Goal: Book appointment/travel/reservation

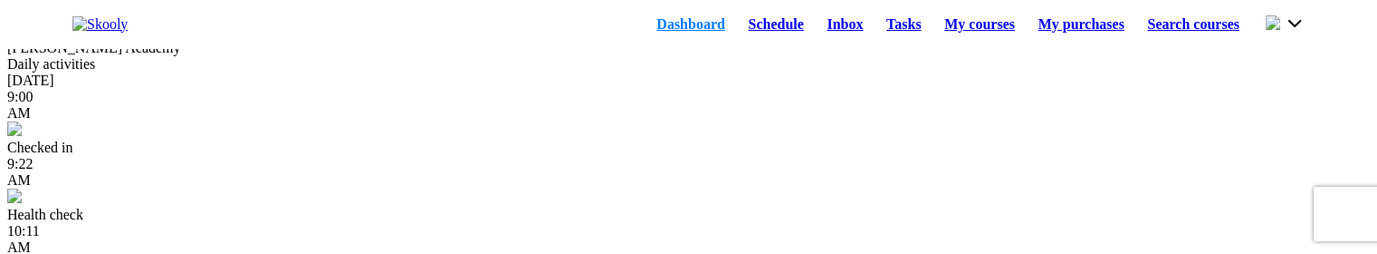
click at [740, 28] on link "Schedule" at bounding box center [776, 24] width 79 height 25
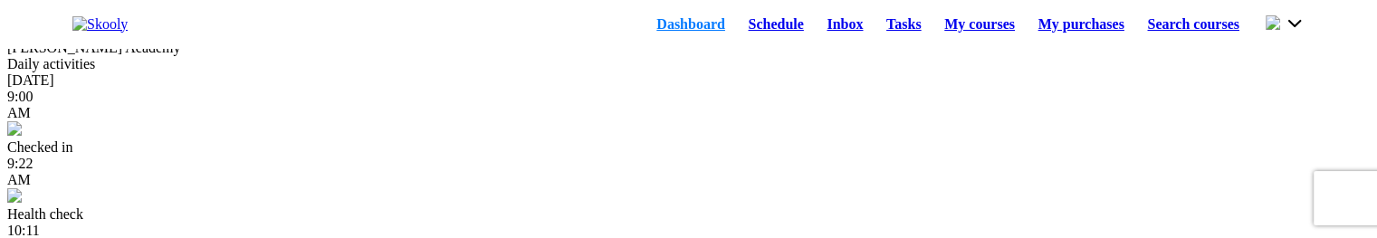
click at [737, 25] on link "Schedule" at bounding box center [776, 24] width 79 height 25
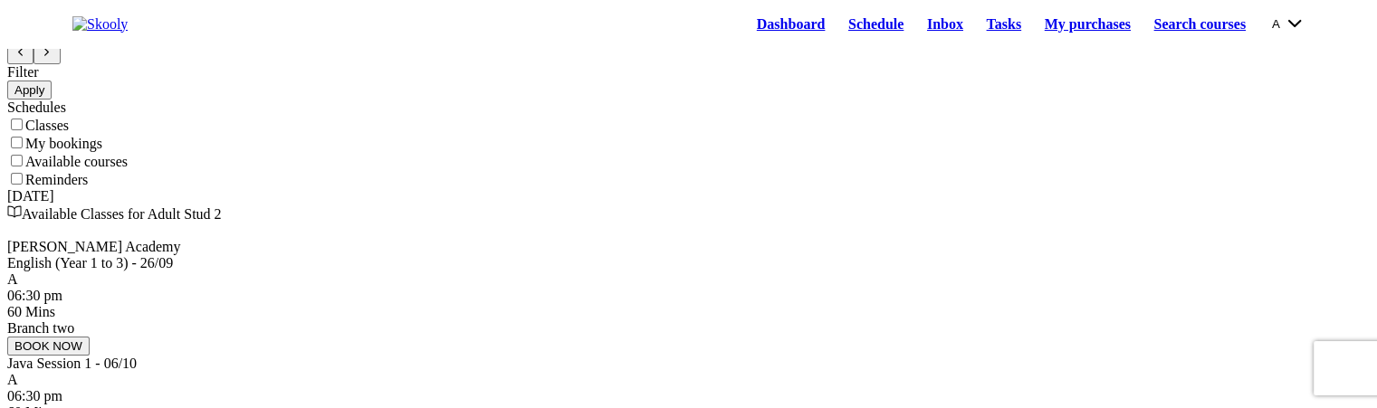
click at [1272, 30] on button "A" at bounding box center [1288, 24] width 33 height 20
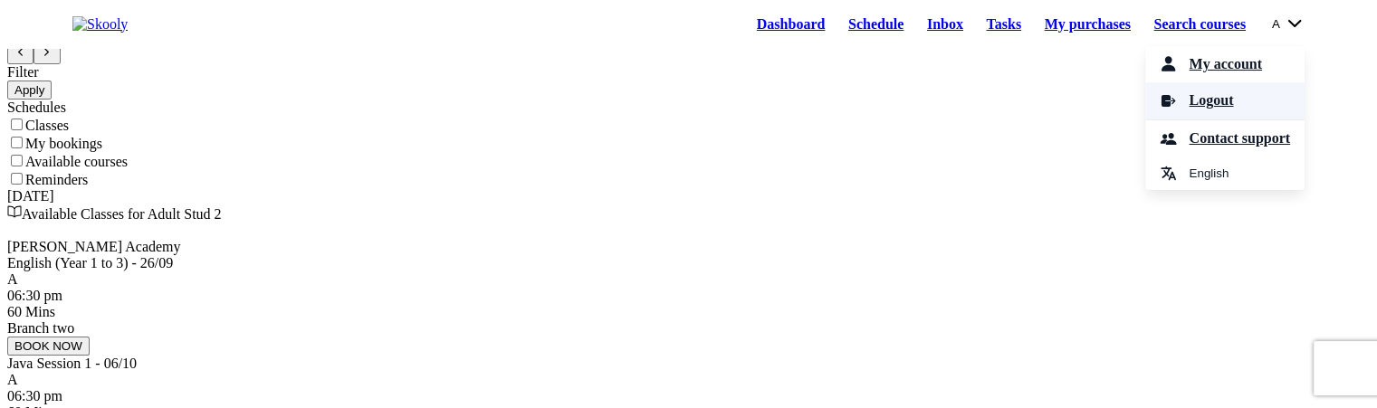
click at [1211, 107] on span "Logout" at bounding box center [1211, 101] width 44 height 26
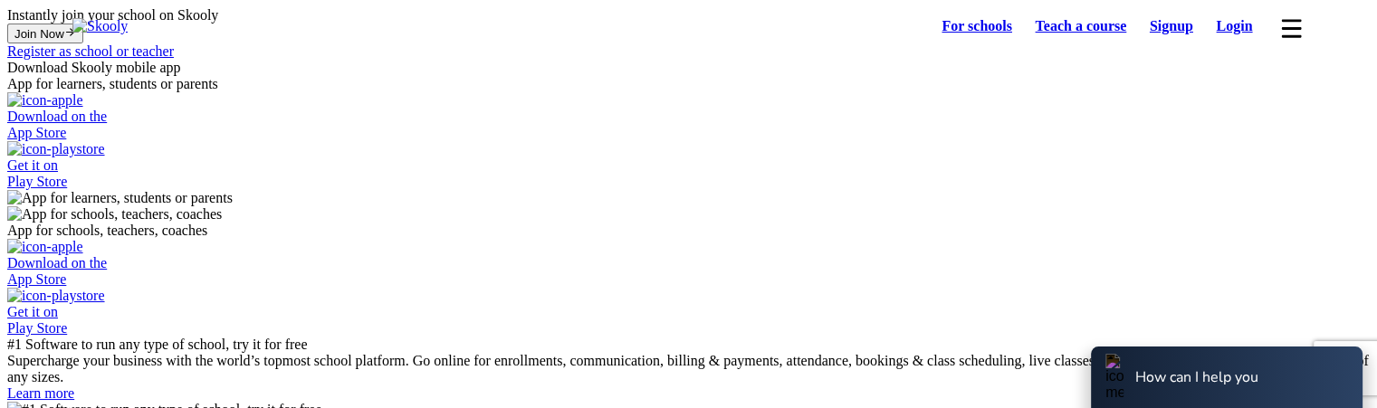
select select "81"
select select "Japan"
select select "Asia/Tokyo"
click at [1221, 30] on link "Login" at bounding box center [1235, 26] width 60 height 25
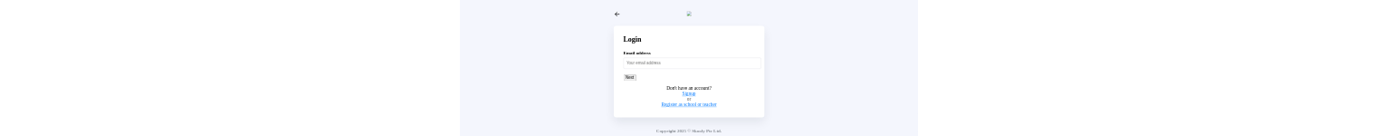
scroll to position [5, 0]
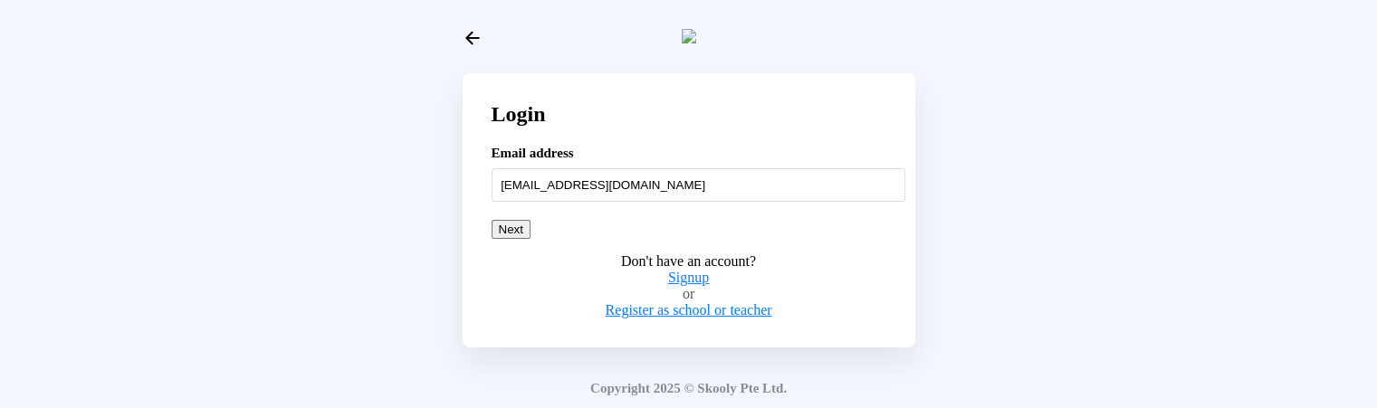
type input "nattumom@mailinator.com"
click at [531, 158] on button "Next" at bounding box center [511, 229] width 39 height 19
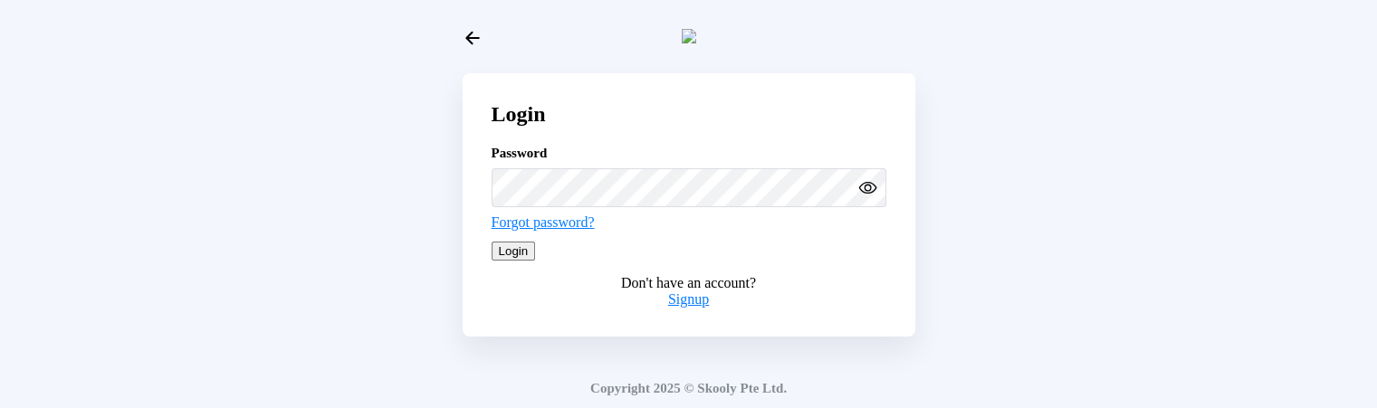
click at [536, 158] on button "Login" at bounding box center [514, 251] width 44 height 19
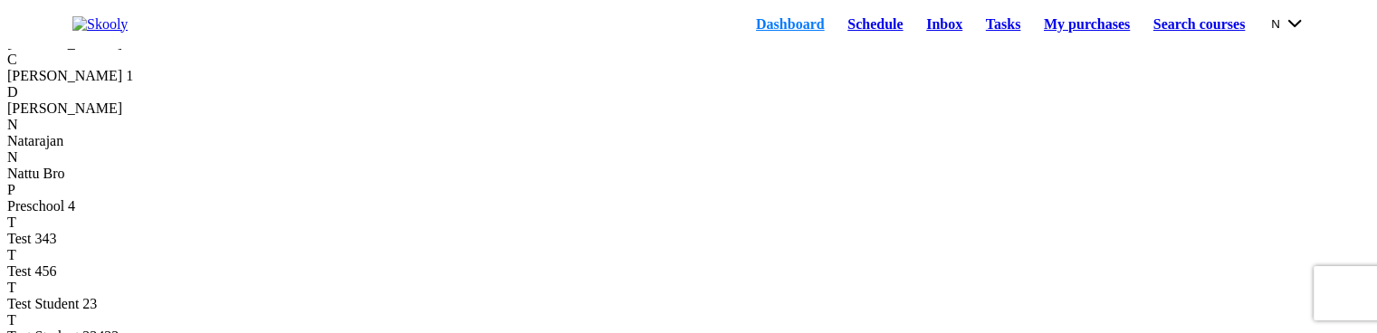
click at [836, 22] on link "Schedule" at bounding box center [875, 24] width 79 height 25
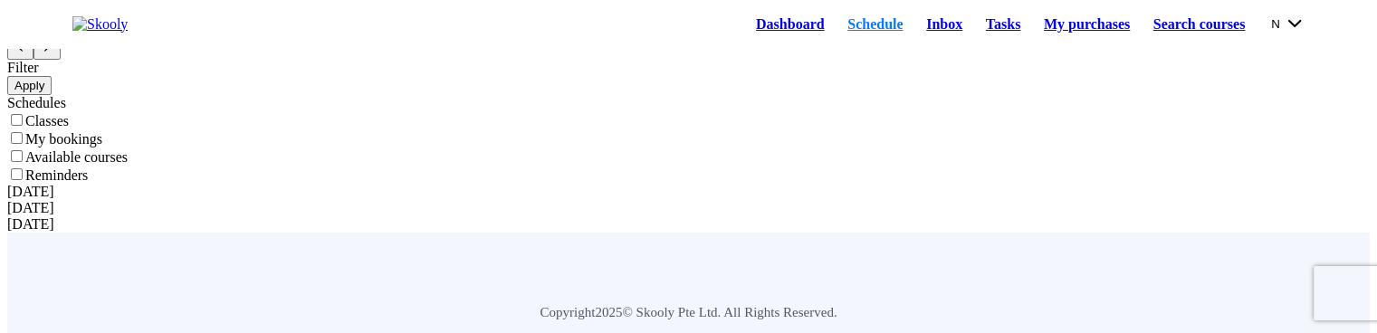
click at [757, 30] on link "Dashboard" at bounding box center [789, 24] width 91 height 25
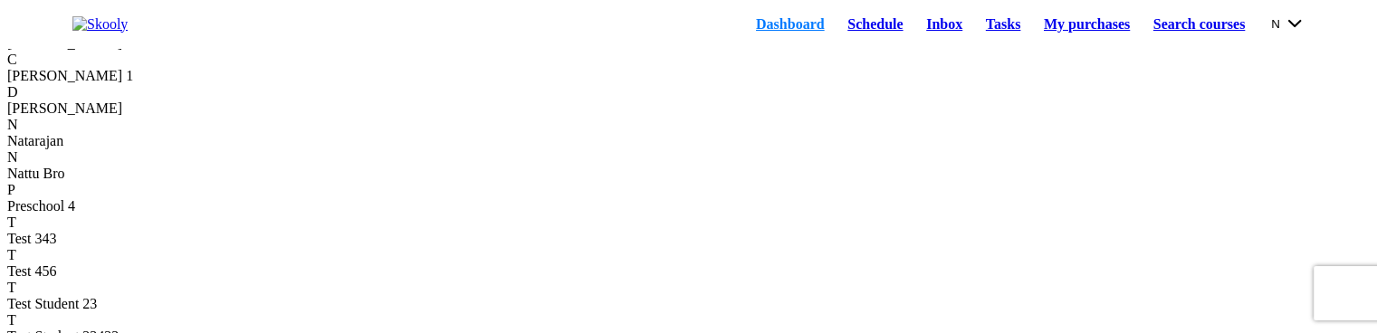
click at [836, 34] on link "Schedule" at bounding box center [875, 24] width 79 height 25
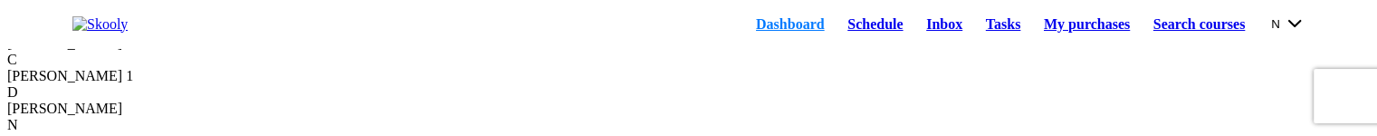
click at [860, 34] on link "Schedule" at bounding box center [875, 24] width 79 height 25
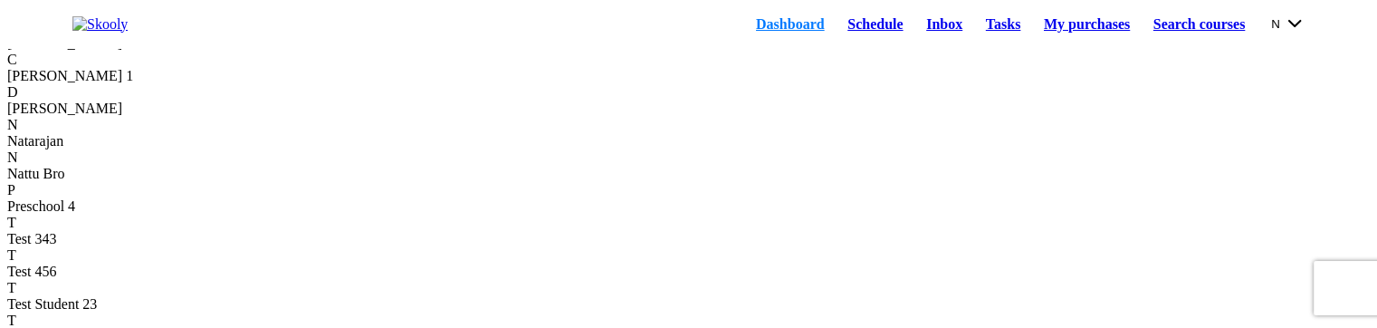
click at [836, 30] on link "Schedule" at bounding box center [875, 24] width 79 height 25
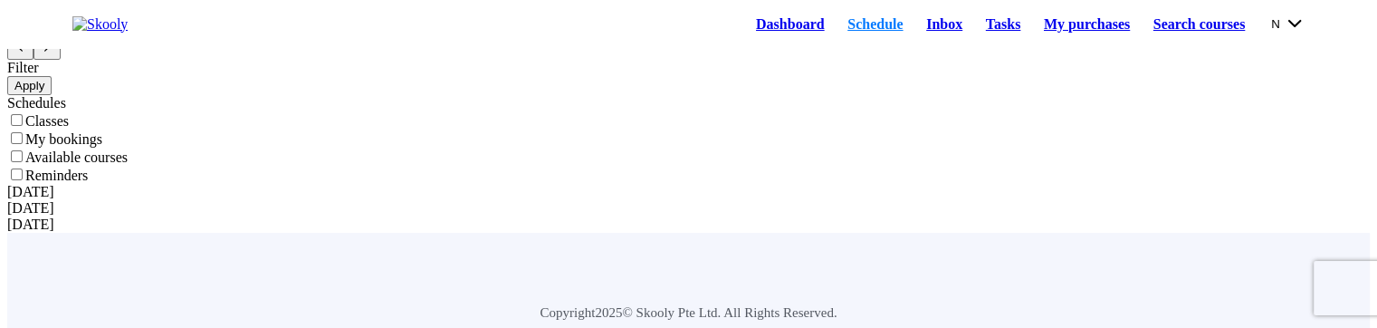
click at [744, 25] on link "Dashboard" at bounding box center [789, 24] width 91 height 25
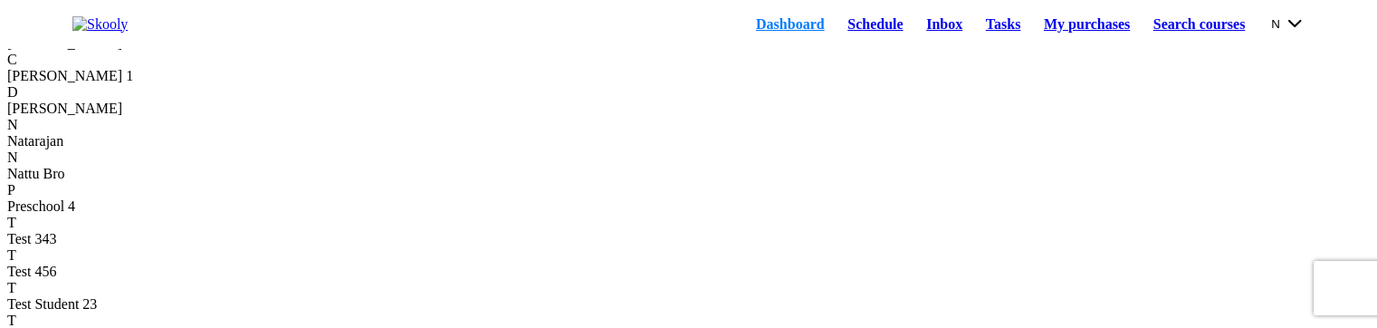
click at [840, 23] on link "Schedule" at bounding box center [875, 24] width 79 height 25
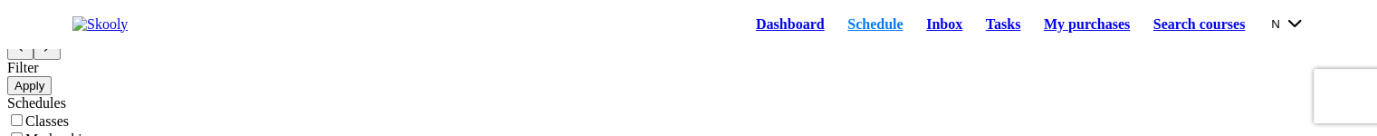
click at [744, 37] on link "Dashboard" at bounding box center [789, 24] width 91 height 25
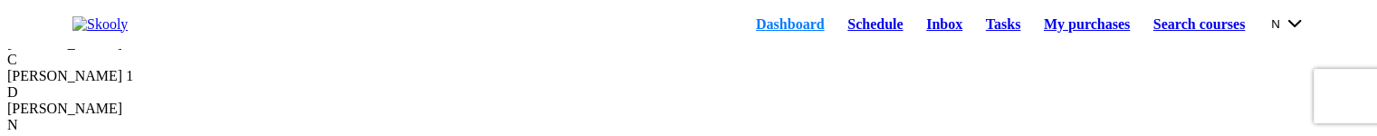
click at [848, 26] on link "Schedule" at bounding box center [875, 24] width 79 height 25
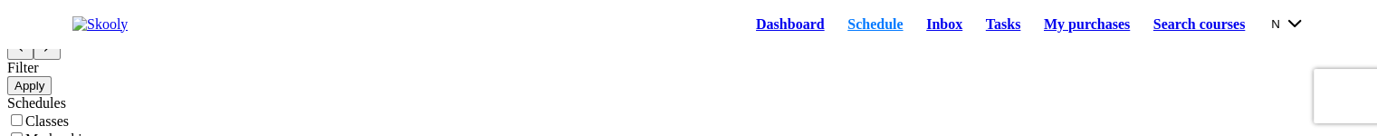
click at [750, 34] on link "Dashboard" at bounding box center [789, 24] width 91 height 25
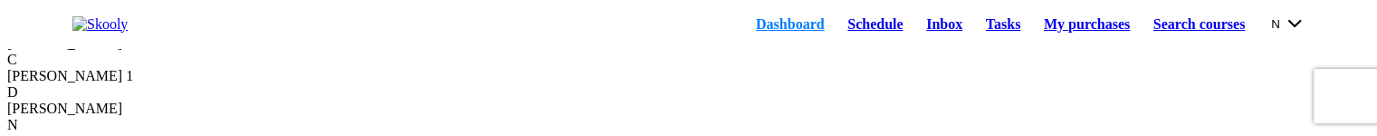
click at [840, 26] on link "Schedule" at bounding box center [875, 24] width 79 height 25
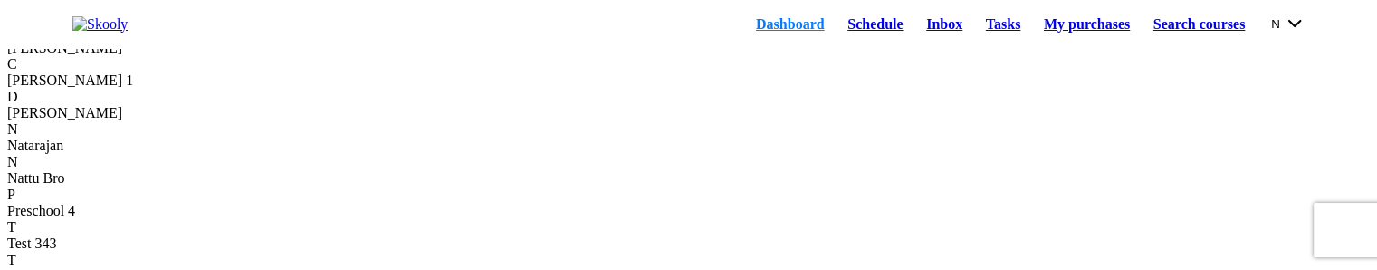
click at [851, 31] on link "Schedule" at bounding box center [875, 24] width 79 height 25
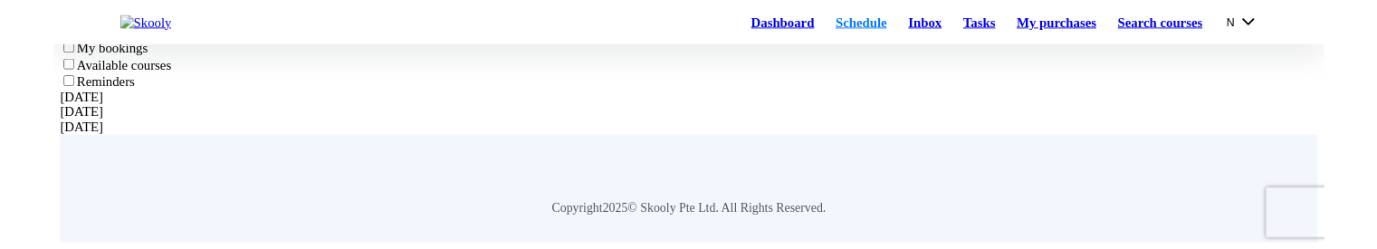
scroll to position [181, 0]
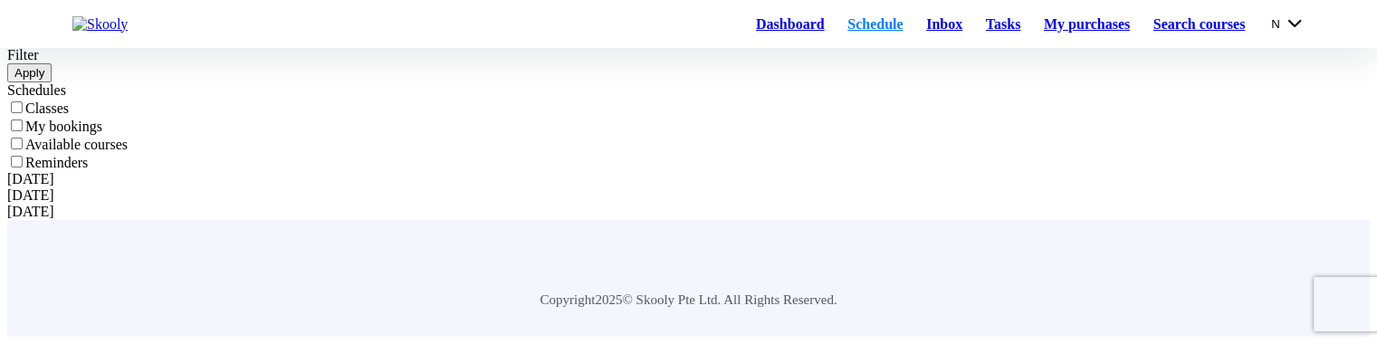
click at [763, 37] on link "Dashboard" at bounding box center [789, 24] width 91 height 25
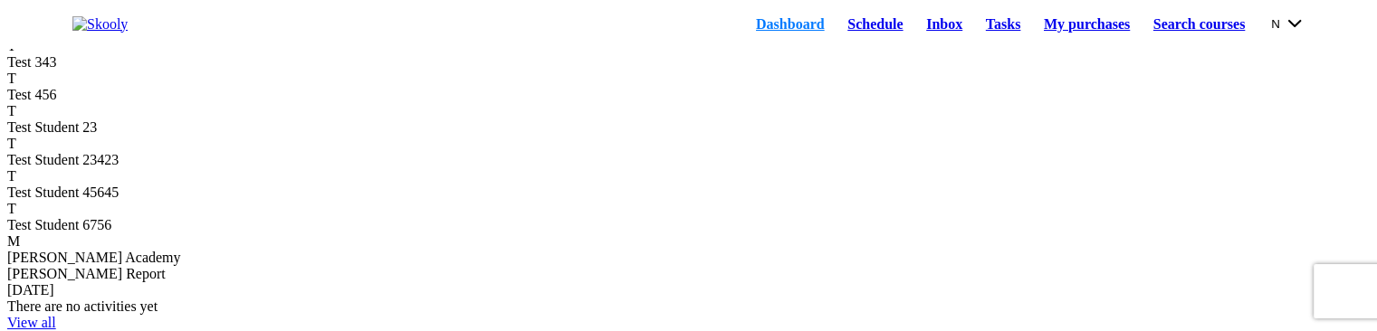
click at [853, 30] on link "Schedule" at bounding box center [875, 24] width 79 height 25
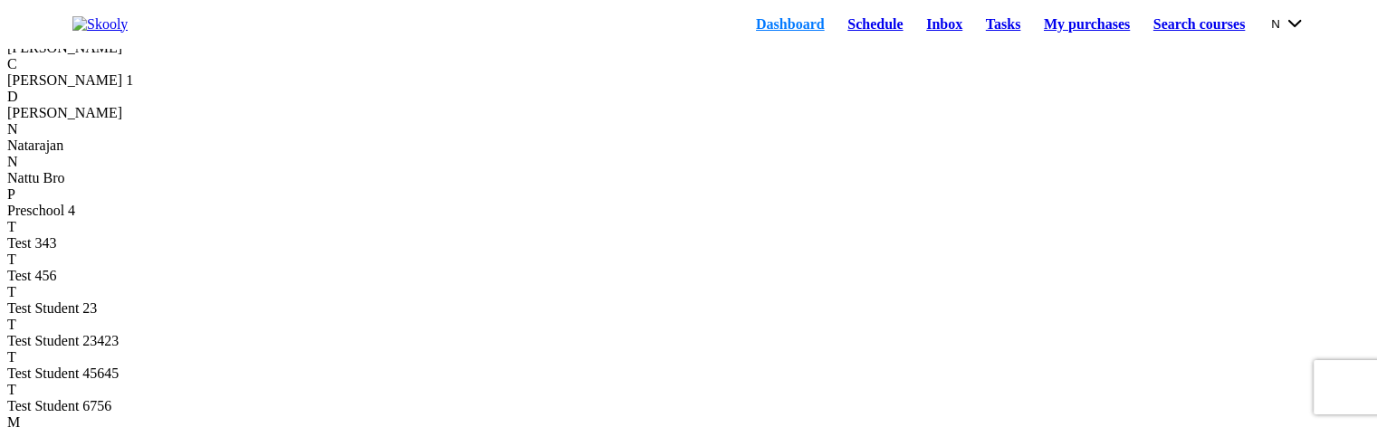
click at [836, 24] on link "Schedule" at bounding box center [875, 24] width 79 height 25
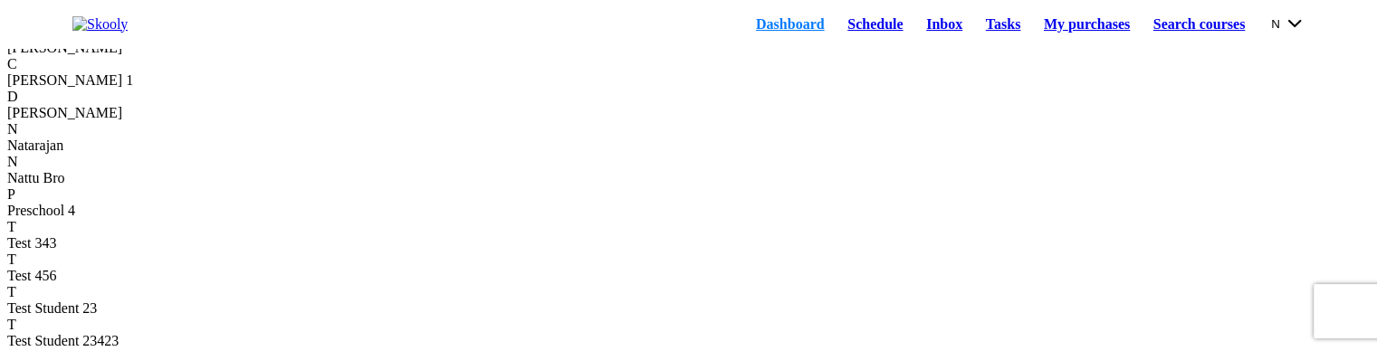
click at [836, 37] on link "Schedule" at bounding box center [875, 24] width 79 height 25
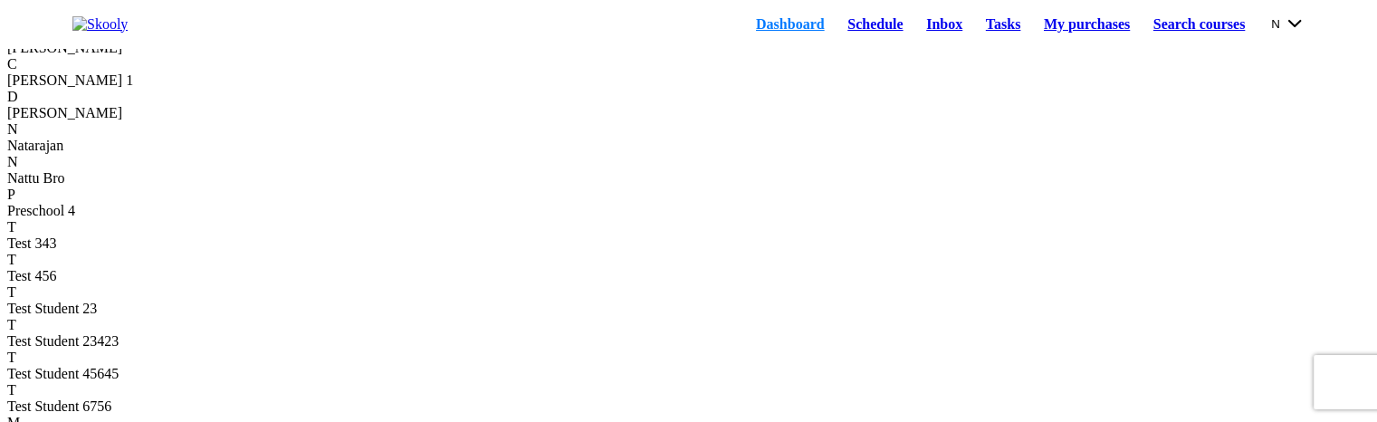
click at [848, 25] on link "Schedule" at bounding box center [875, 24] width 79 height 25
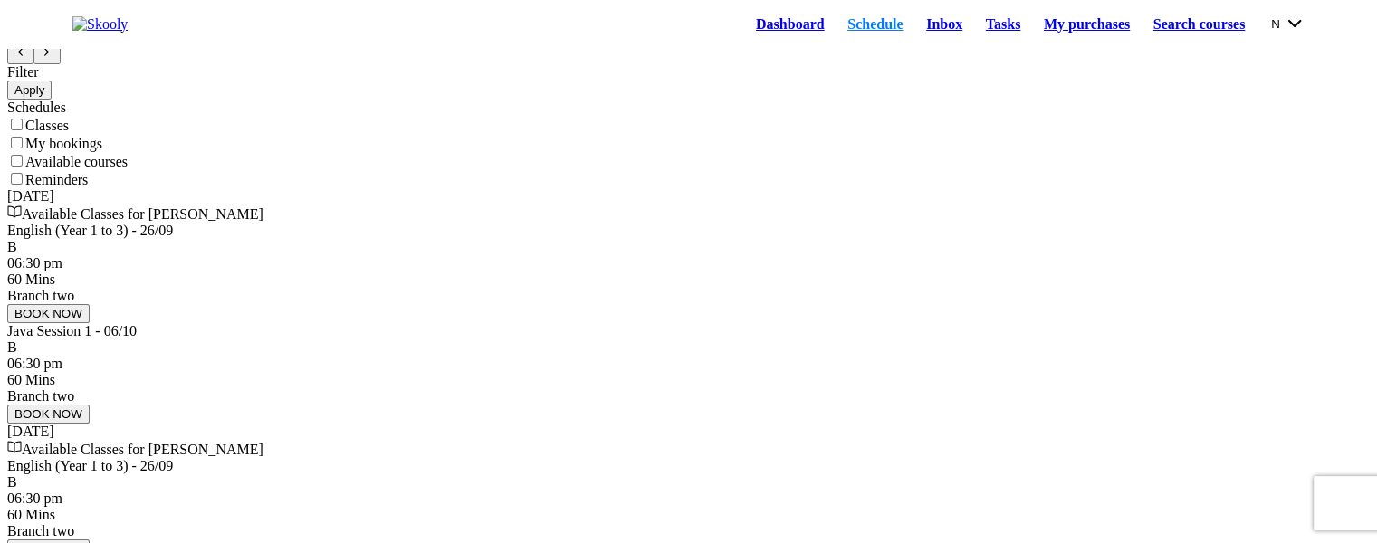
click at [90, 323] on button "BOOK NOW" at bounding box center [48, 313] width 82 height 19
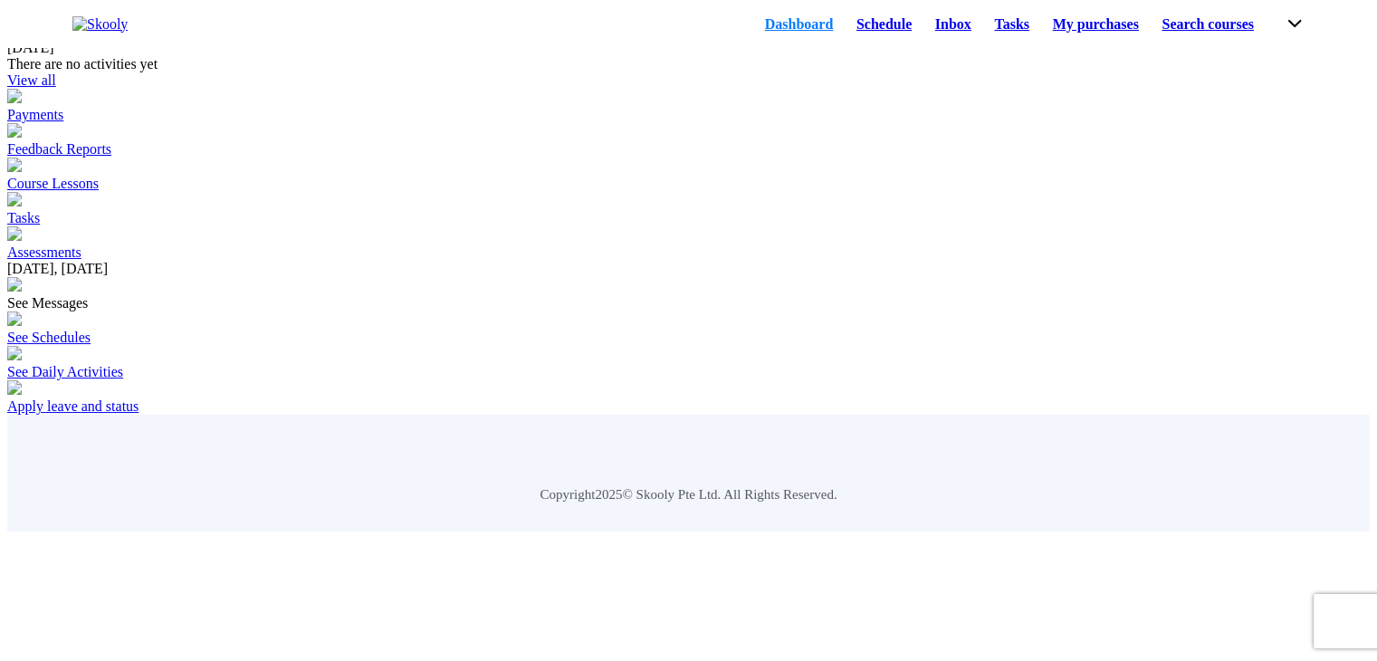
click at [845, 29] on link "Schedule" at bounding box center [884, 24] width 79 height 25
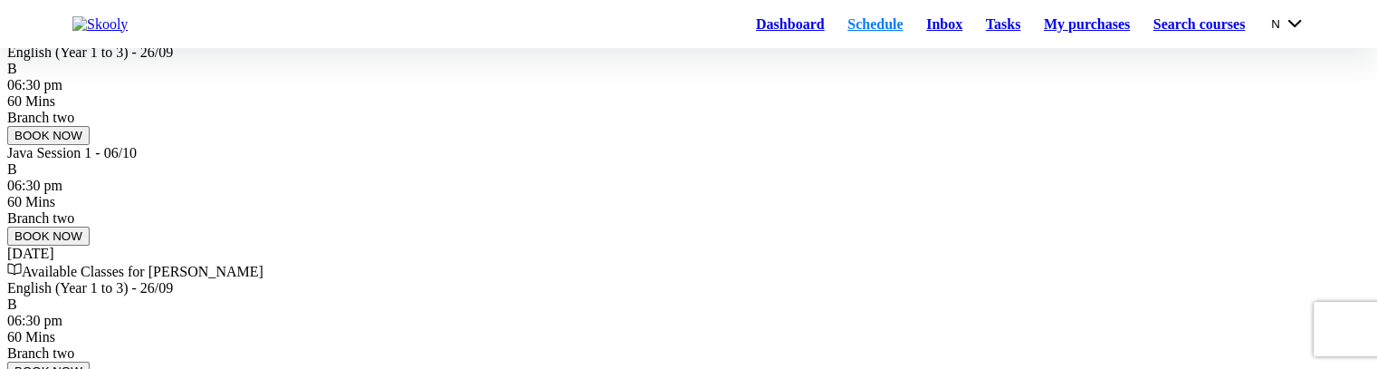
scroll to position [181, 0]
click at [90, 142] on button "BOOK NOW" at bounding box center [48, 132] width 82 height 19
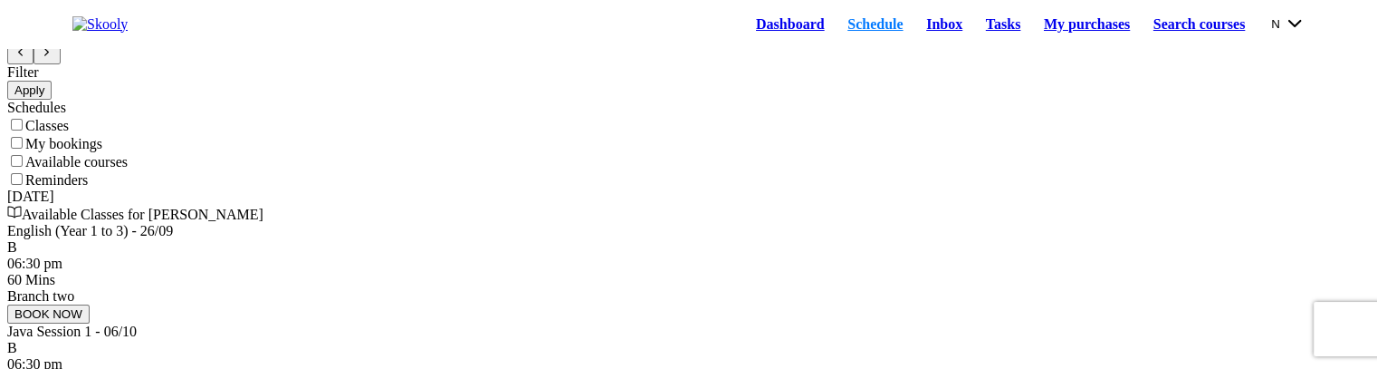
scroll to position [0, 0]
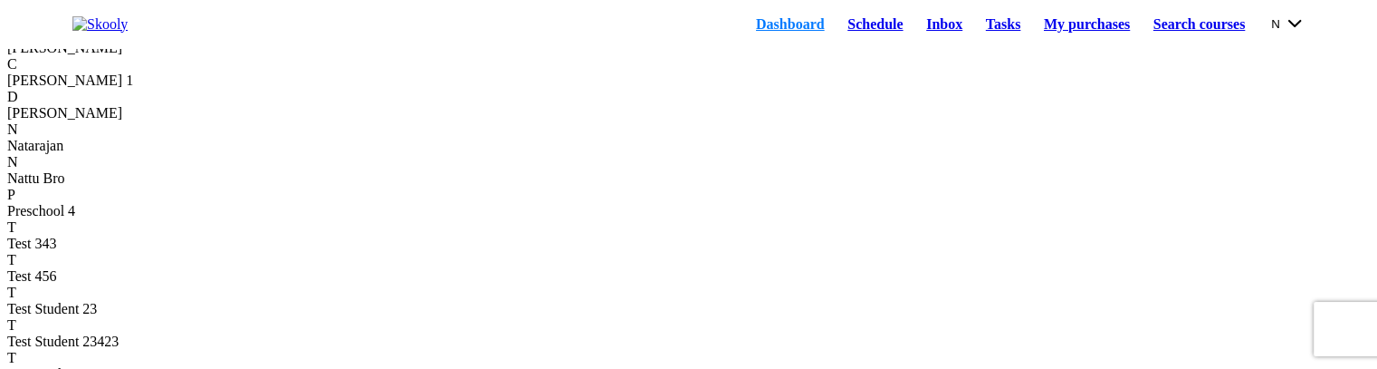
click at [849, 37] on link "Schedule" at bounding box center [875, 24] width 79 height 25
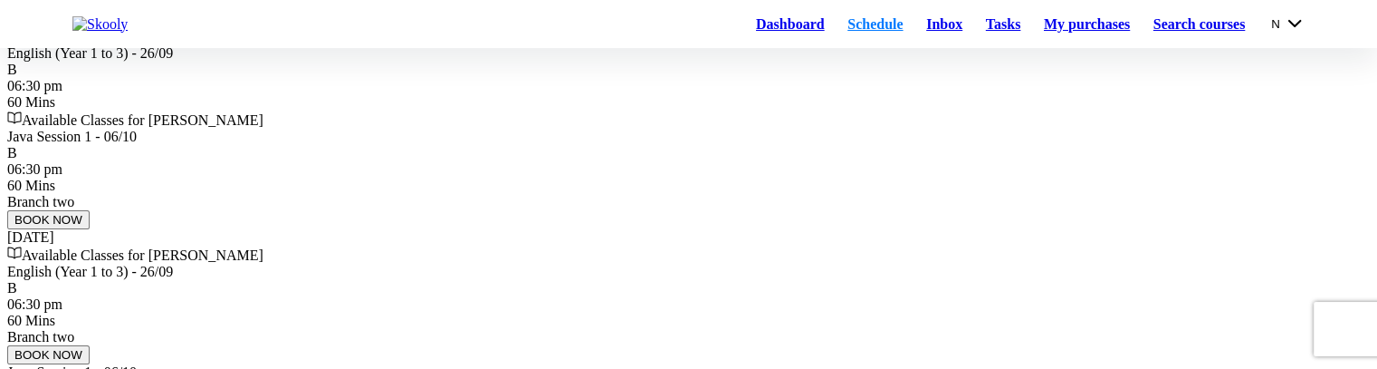
scroll to position [181, 0]
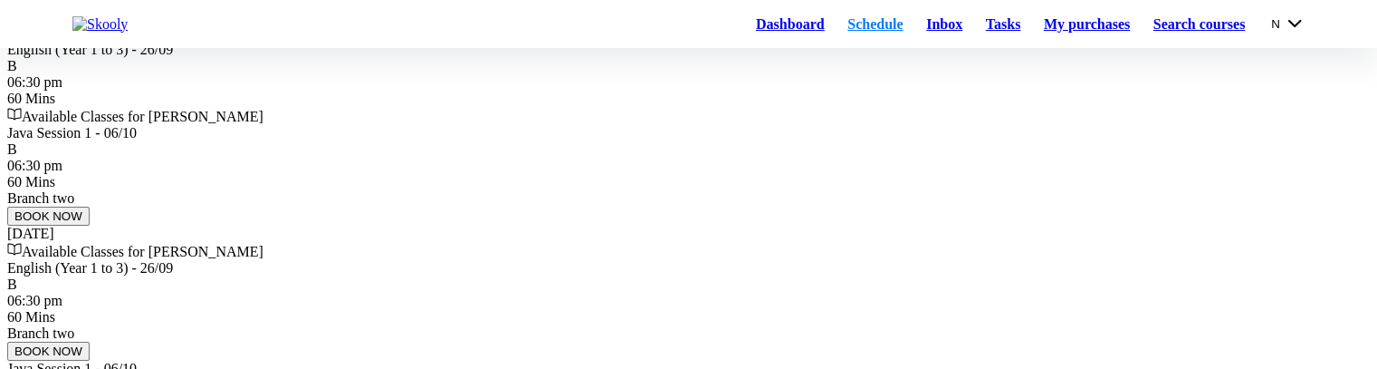
click at [525, 107] on div "06:30 pm 60 Mins" at bounding box center [688, 90] width 1363 height 33
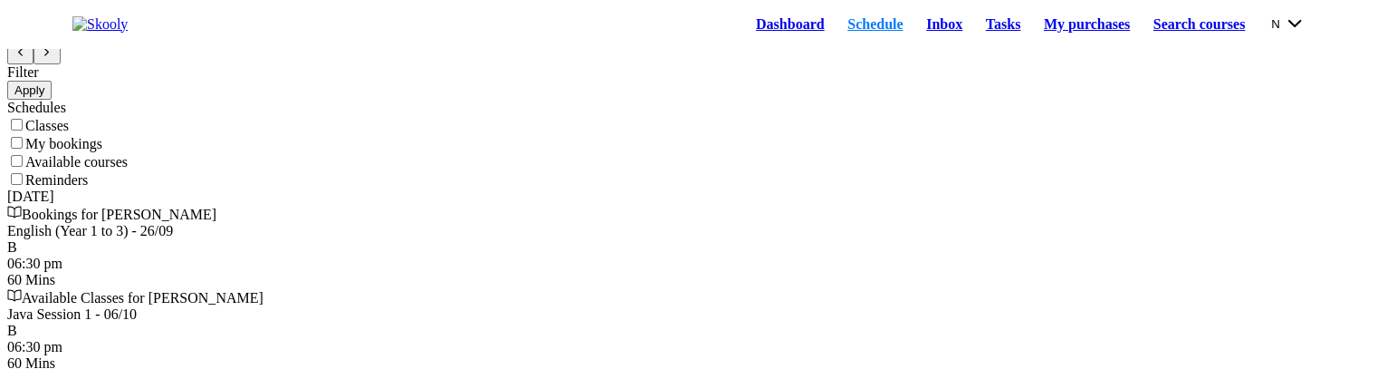
scroll to position [0, 0]
